Goal: Task Accomplishment & Management: Manage account settings

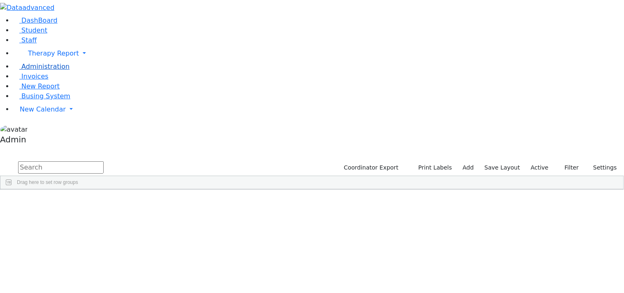
click at [44, 70] on span "Administration" at bounding box center [45, 67] width 48 height 8
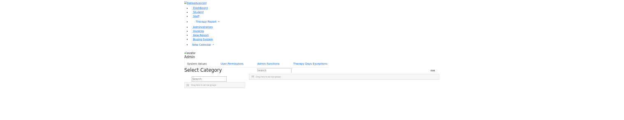
scroll to position [376, 0]
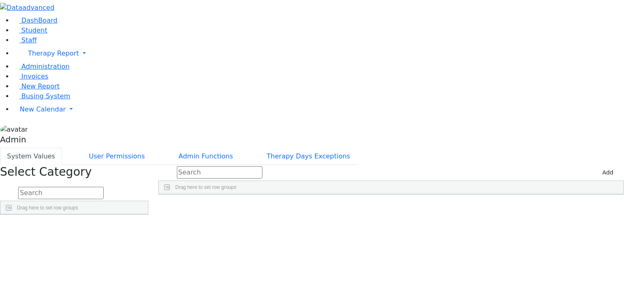
click at [602, 166] on button "Add" at bounding box center [608, 172] width 19 height 13
click at [287, 207] on div "Press SPACE to select this row." at bounding box center [223, 212] width 128 height 11
type input "14"
click at [376, 207] on div "Press SPACE to deselect this row." at bounding box center [346, 212] width 119 height 11
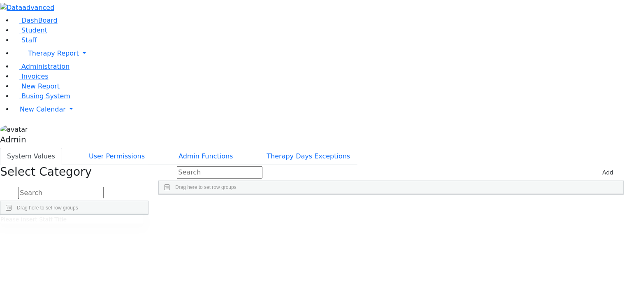
type input "11"
click at [494, 207] on div "Press SPACE to deselect this row." at bounding box center [466, 212] width 119 height 11
type input "106"
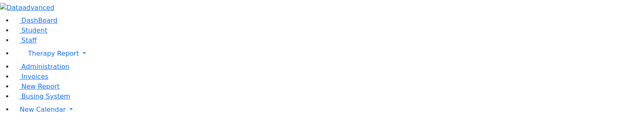
type input "13"
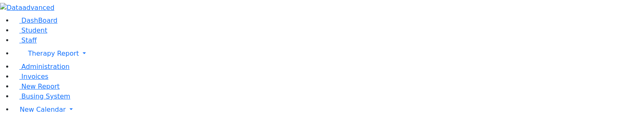
type input "14"
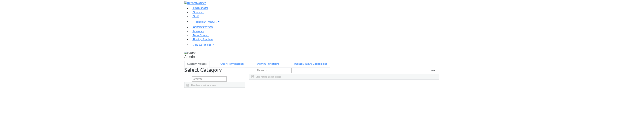
scroll to position [376, 0]
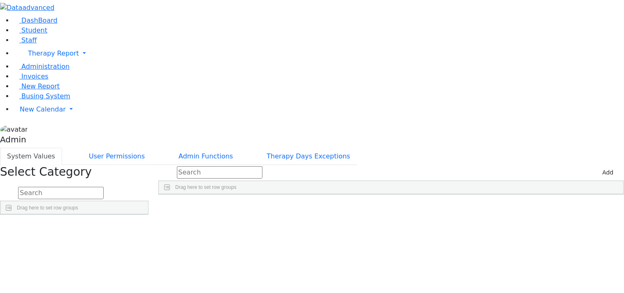
click at [599, 119] on button "Add" at bounding box center [608, 172] width 19 height 13
click at [287, 119] on div "Press SPACE to select this row." at bounding box center [223, 212] width 128 height 11
type input "14"
click at [380, 119] on div "Press SPACE to deselect this row." at bounding box center [346, 212] width 119 height 11
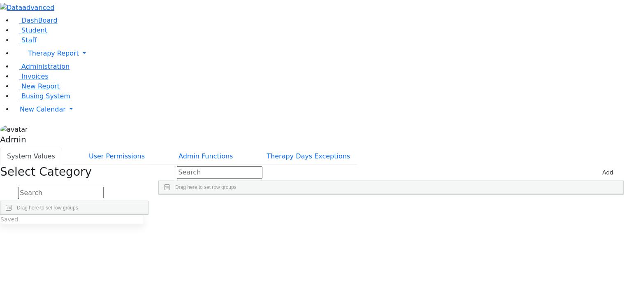
type input "11"
click at [502, 119] on div "Press SPACE to deselect this row." at bounding box center [466, 212] width 119 height 11
type input "106"
click at [499, 119] on div "14 11 106" at bounding box center [381, 212] width 444 height 11
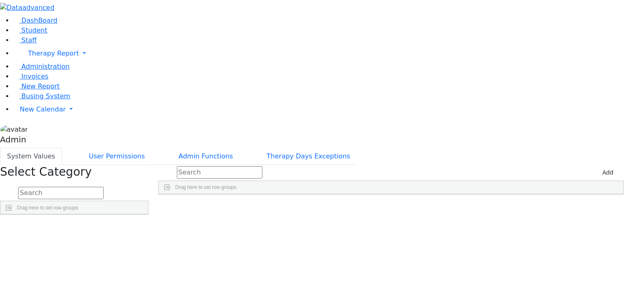
click at [386, 119] on div "11" at bounding box center [352, 212] width 129 height 11
type input "1"
click at [375, 119] on div "14 106" at bounding box center [391, 212] width 465 height 11
click at [381, 119] on div "Press SPACE to deselect this row." at bounding box center [352, 212] width 129 height 11
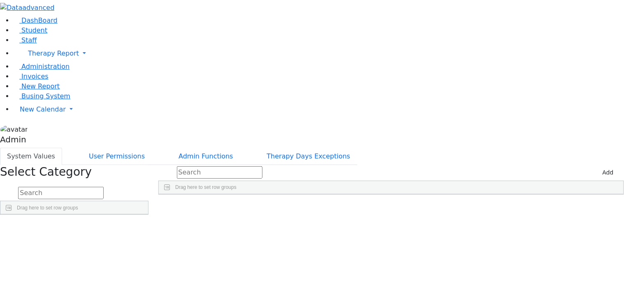
scroll to position [33, 0]
drag, startPoint x: 217, startPoint y: 122, endPoint x: 221, endPoint y: 284, distance: 162.2
click at [153, 215] on div "Select Category Drag here to set row groups Drag here to set column labels Admi…" at bounding box center [74, 190] width 158 height 50
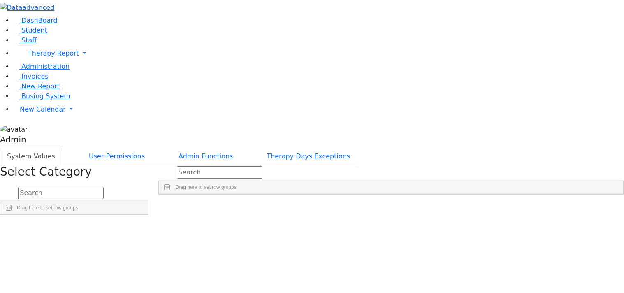
click at [417, 207] on div "0" at bounding box center [352, 212] width 129 height 11
click at [433, 207] on div "14 106" at bounding box center [391, 212] width 465 height 11
click at [415, 207] on div "Press SPACE to deselect this row." at bounding box center [352, 212] width 129 height 11
type input "0"
drag, startPoint x: 217, startPoint y: 116, endPoint x: 216, endPoint y: 278, distance: 162.1
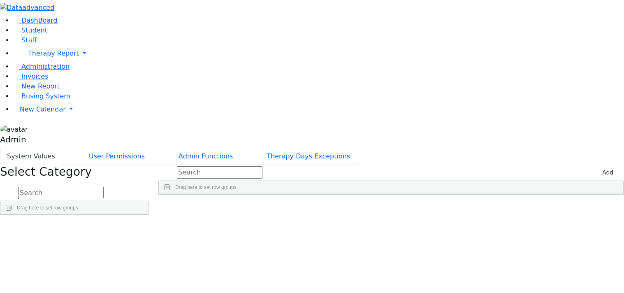
click at [225, 165] on div "Add Drag here to set row groups Drag here to set column labels AbsentReason" at bounding box center [391, 190] width 476 height 50
click at [249, 207] on div "Therapist Absent Student was absent" at bounding box center [381, 218] width 444 height 22
click at [104, 187] on input "text" at bounding box center [61, 193] width 86 height 12
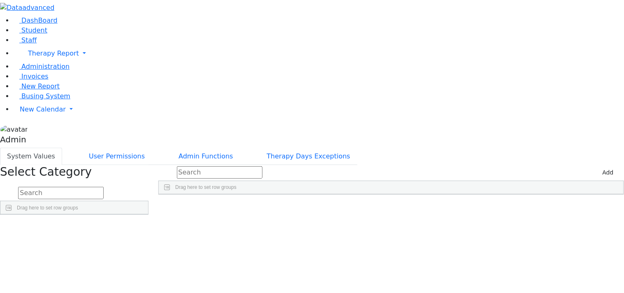
click at [37, 258] on div "Country" at bounding box center [18, 263] width 37 height 11
click at [401, 207] on div "0" at bounding box center [352, 212] width 129 height 11
drag, startPoint x: 402, startPoint y: 133, endPoint x: 401, endPoint y: 85, distance: 48.2
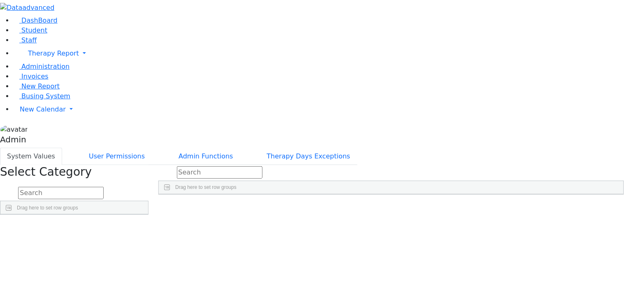
click at [353, 208] on input "0" at bounding box center [320, 213] width 65 height 11
click at [401, 207] on div "14 0 106" at bounding box center [391, 212] width 465 height 11
click at [396, 207] on div "0" at bounding box center [352, 212] width 129 height 11
type input "11"
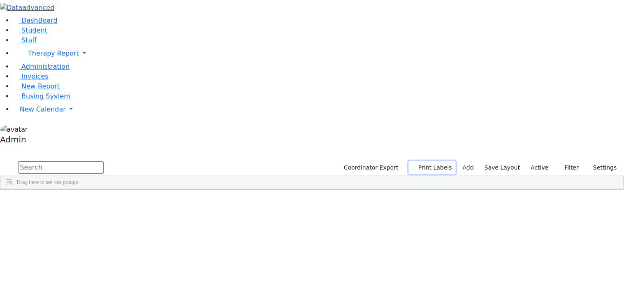
click at [438, 161] on button "Print Labels" at bounding box center [432, 167] width 47 height 13
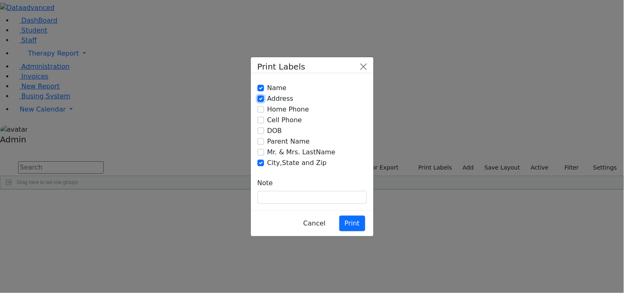
click at [259, 102] on input "Address" at bounding box center [261, 98] width 7 height 7
checkbox input "true"
click at [259, 99] on div "Name Address Home Phone Cell Phone DOB" at bounding box center [312, 126] width 109 height 92
click at [259, 91] on input "Name" at bounding box center [261, 88] width 7 height 7
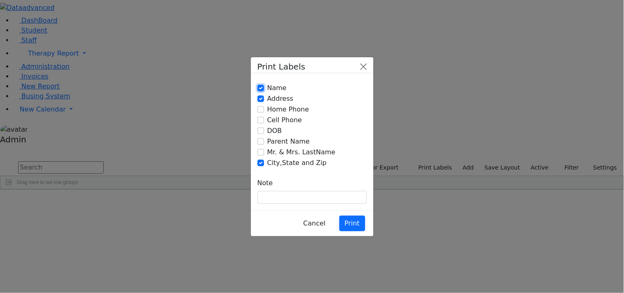
checkbox input "false"
click at [261, 151] on input "Mr. & Mrs. LastName" at bounding box center [261, 152] width 7 height 7
checkbox input "true"
click at [351, 216] on button "Print" at bounding box center [353, 224] width 26 height 16
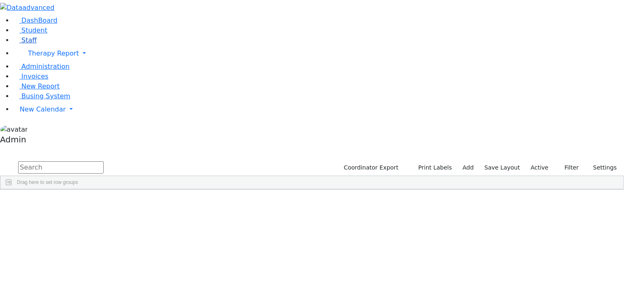
click at [28, 44] on span "Staff" at bounding box center [28, 40] width 15 height 8
click at [554, 165] on icon "button" at bounding box center [556, 167] width 5 height 5
click at [535, 177] on link "Labels" at bounding box center [544, 183] width 65 height 13
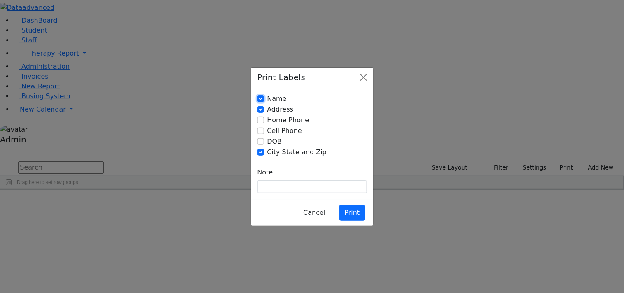
click at [258, 102] on input "Name" at bounding box center [261, 98] width 7 height 7
checkbox input "false"
click at [258, 123] on input "Home Phone" at bounding box center [261, 120] width 7 height 7
checkbox input "true"
click at [258, 102] on input "Name" at bounding box center [261, 98] width 7 height 7
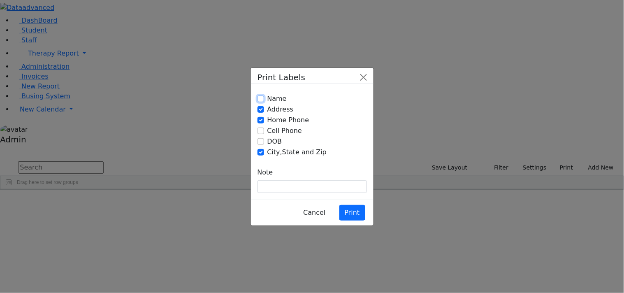
checkbox input "true"
click at [258, 123] on input "Home Phone" at bounding box center [261, 120] width 7 height 7
checkbox input "false"
click at [349, 205] on button "Print" at bounding box center [353, 213] width 26 height 16
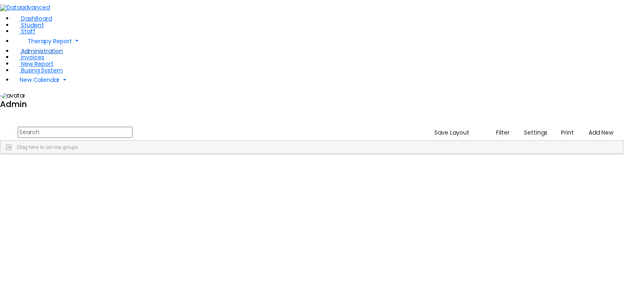
click at [31, 55] on span "Administration" at bounding box center [42, 51] width 42 height 8
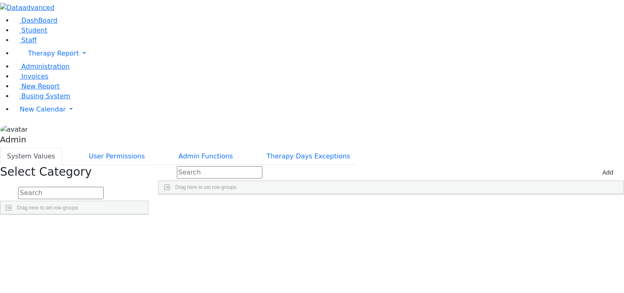
scroll to position [82, 0]
drag, startPoint x: 217, startPoint y: 111, endPoint x: 218, endPoint y: 305, distance: 193.4
click at [218, 215] on html "Printing Please wait. Remaining time 10 seconds. Print Schedule Options Show Bi…" at bounding box center [312, 107] width 624 height 215
click at [244, 230] on div "Therapist Absent Student was absent" at bounding box center [381, 218] width 444 height 22
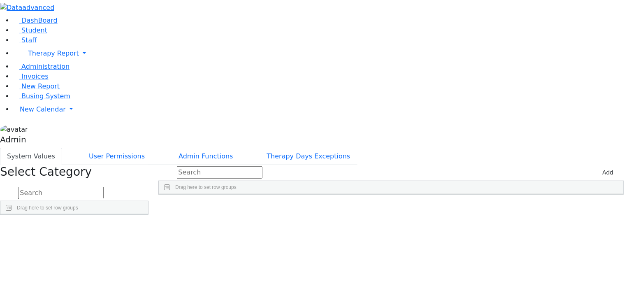
drag, startPoint x: 217, startPoint y: 177, endPoint x: 222, endPoint y: 284, distance: 107.1
click at [153, 215] on div "Select Category Drag here to set row groups Drag here to set column labels Admi…" at bounding box center [74, 190] width 158 height 50
click at [415, 207] on div "11" at bounding box center [352, 212] width 129 height 11
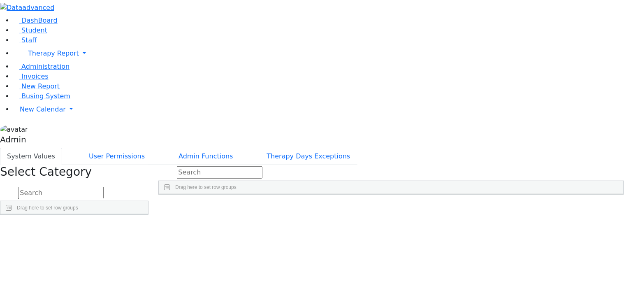
type input "1"
click at [391, 207] on div "14 106" at bounding box center [391, 212] width 465 height 11
click at [391, 207] on div "Press SPACE to deselect this row." at bounding box center [352, 212] width 129 height 11
type input "0"
click at [365, 207] on div "14 0 106" at bounding box center [391, 212] width 465 height 11
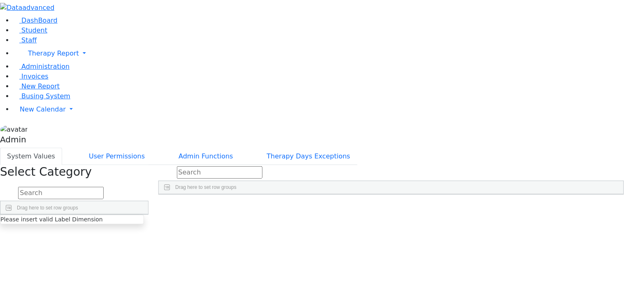
click at [389, 207] on div "0" at bounding box center [352, 212] width 129 height 11
type input "11"
click at [388, 207] on div "14 11 106" at bounding box center [391, 212] width 465 height 11
